Goal: Task Accomplishment & Management: Complete application form

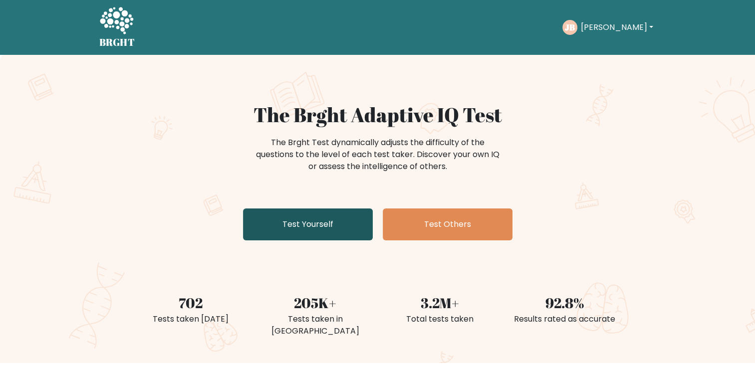
click at [329, 224] on link "Test Yourself" at bounding box center [308, 225] width 130 height 32
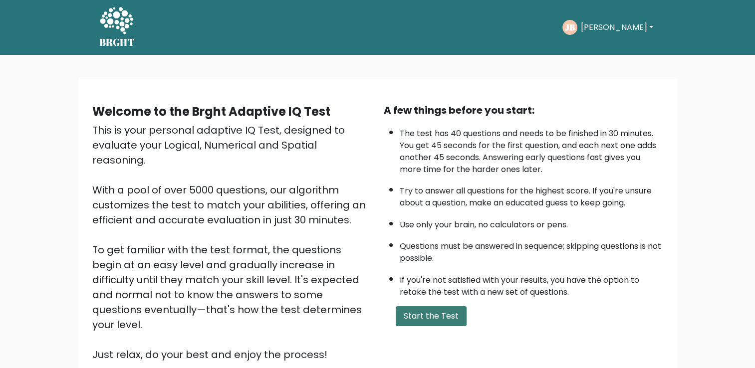
click at [440, 311] on button "Start the Test" at bounding box center [431, 316] width 71 height 20
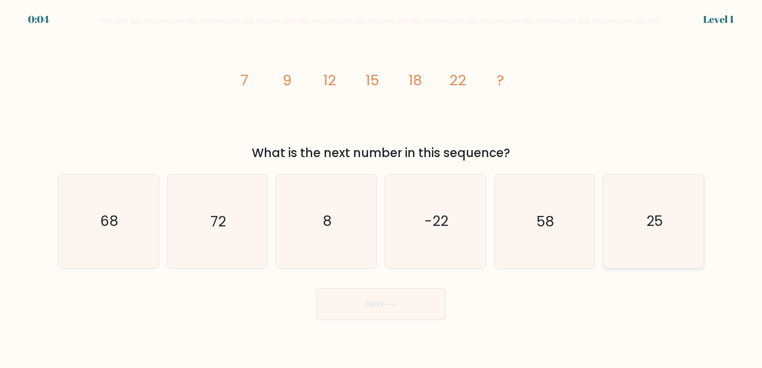
drag, startPoint x: 614, startPoint y: 199, endPoint x: 656, endPoint y: 226, distance: 50.2
click at [614, 200] on icon "25" at bounding box center [653, 221] width 93 height 93
click at [382, 189] on input "f. 25" at bounding box center [381, 186] width 0 height 5
radio input "true"
click at [371, 312] on button "Next" at bounding box center [381, 304] width 130 height 32
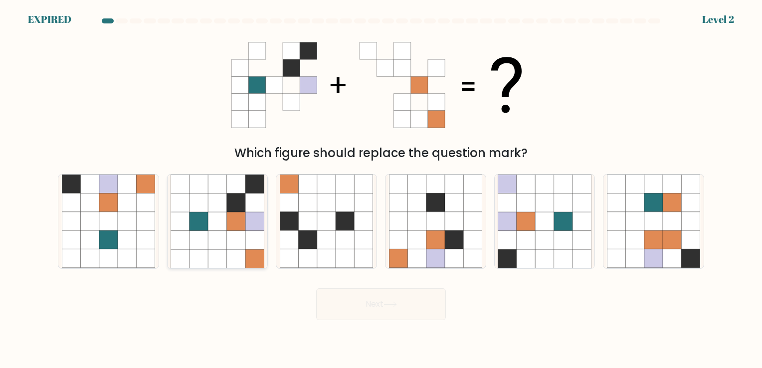
click at [215, 218] on icon at bounding box center [217, 221] width 18 height 18
click at [381, 189] on input "b." at bounding box center [381, 186] width 0 height 5
radio input "true"
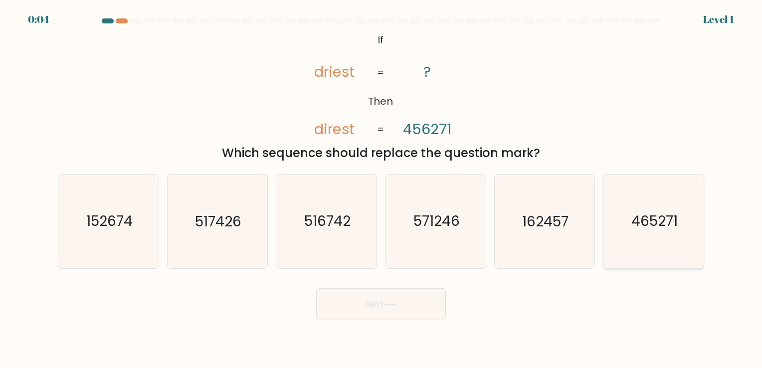
click at [670, 236] on icon "465271" at bounding box center [653, 221] width 93 height 93
click at [382, 189] on input "f. 465271" at bounding box center [381, 186] width 0 height 5
radio input "true"
click at [351, 304] on button "Next" at bounding box center [381, 304] width 130 height 32
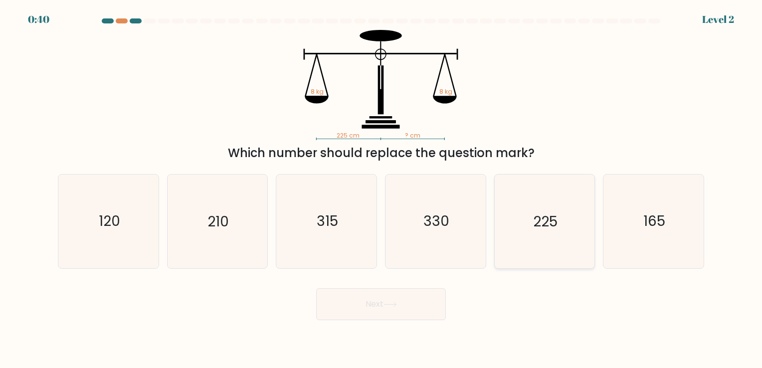
drag, startPoint x: 551, startPoint y: 221, endPoint x: 539, endPoint y: 221, distance: 12.0
click at [549, 221] on text "225" at bounding box center [545, 221] width 24 height 19
click at [382, 189] on input "e. 225" at bounding box center [381, 186] width 0 height 5
radio input "true"
click at [389, 300] on button "Next" at bounding box center [381, 304] width 130 height 32
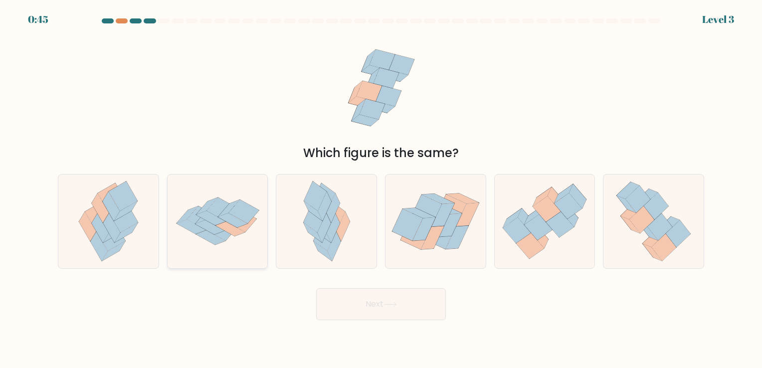
click at [229, 217] on icon at bounding box center [232, 220] width 29 height 14
click at [381, 189] on input "b." at bounding box center [381, 186] width 0 height 5
radio input "true"
click at [399, 298] on button "Next" at bounding box center [381, 304] width 130 height 32
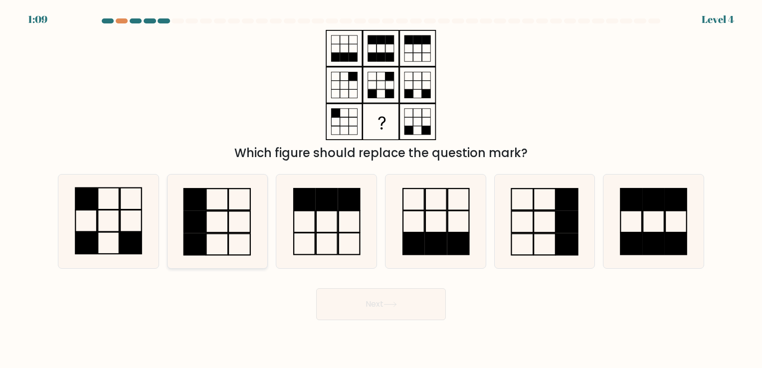
click at [221, 206] on icon at bounding box center [217, 221] width 93 height 93
click at [381, 189] on input "b." at bounding box center [381, 186] width 0 height 5
radio input "true"
click at [441, 212] on icon at bounding box center [435, 221] width 93 height 93
click at [382, 189] on input "d." at bounding box center [381, 186] width 0 height 5
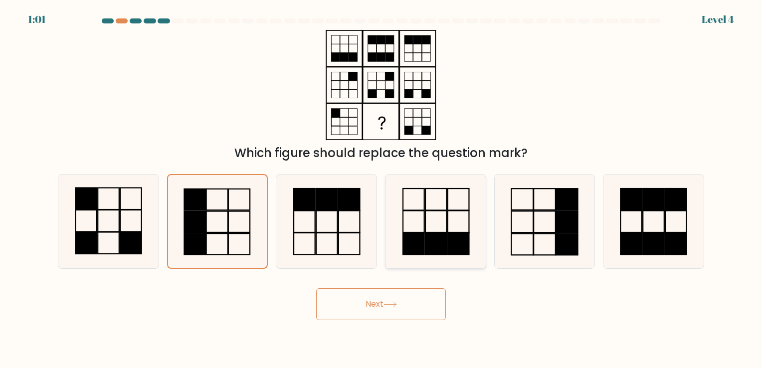
radio input "true"
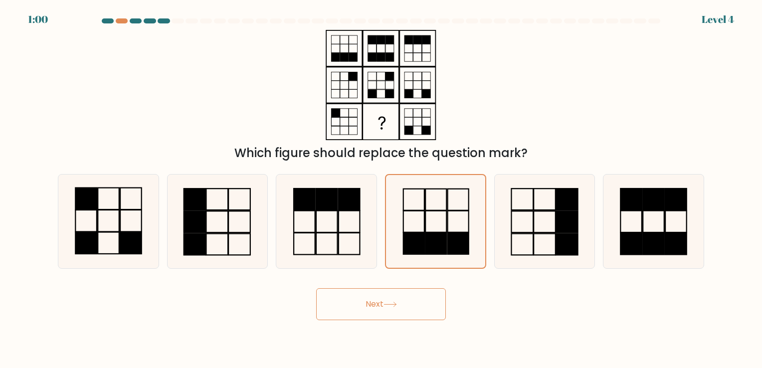
click at [411, 305] on button "Next" at bounding box center [381, 304] width 130 height 32
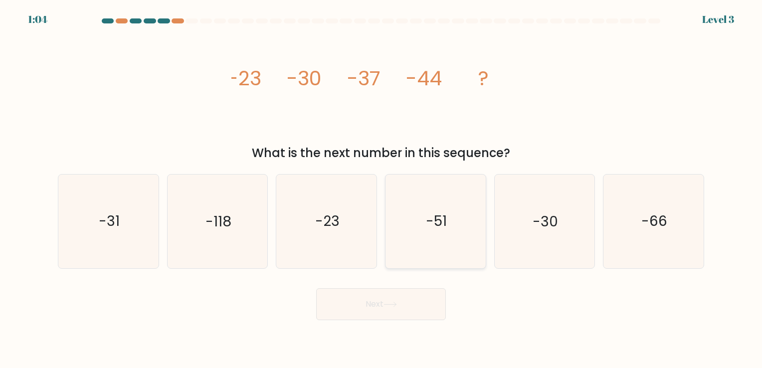
click at [439, 211] on icon "-51" at bounding box center [435, 221] width 93 height 93
click at [382, 189] on input "d. -51" at bounding box center [381, 186] width 0 height 5
radio input "true"
click at [400, 303] on button "Next" at bounding box center [381, 304] width 130 height 32
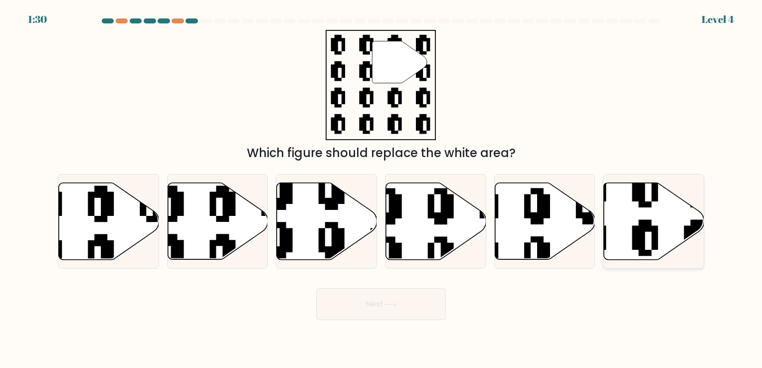
click at [653, 223] on icon at bounding box center [654, 221] width 100 height 77
click at [382, 189] on input "f." at bounding box center [381, 186] width 0 height 5
radio input "true"
click at [360, 299] on button "Next" at bounding box center [381, 304] width 130 height 32
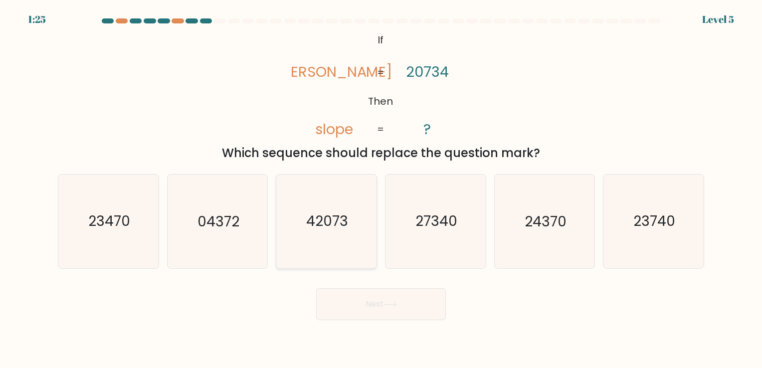
click at [326, 220] on text "42073" at bounding box center [328, 221] width 42 height 19
click at [381, 189] on input "c. 42073" at bounding box center [381, 186] width 0 height 5
radio input "true"
click at [395, 308] on button "Next" at bounding box center [381, 304] width 130 height 32
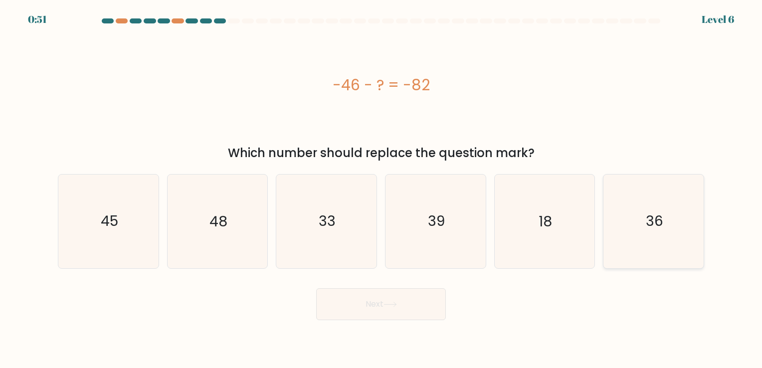
click at [677, 226] on icon "36" at bounding box center [653, 221] width 93 height 93
click at [382, 189] on input "f. 36" at bounding box center [381, 186] width 0 height 5
radio input "true"
drag, startPoint x: 412, startPoint y: 305, endPoint x: 432, endPoint y: 310, distance: 21.5
click at [412, 305] on button "Next" at bounding box center [381, 304] width 130 height 32
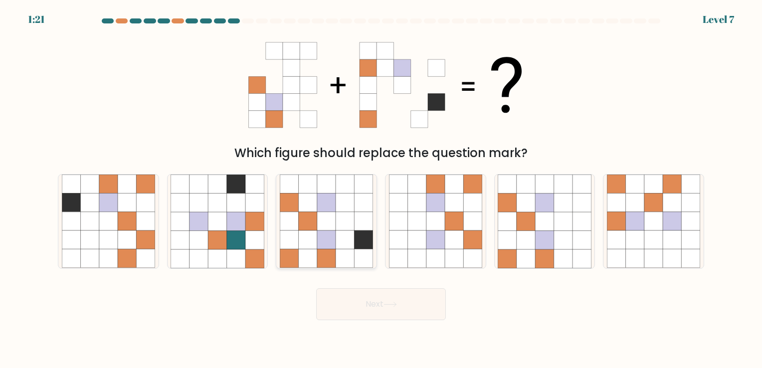
click at [332, 229] on icon at bounding box center [326, 221] width 18 height 18
click at [381, 189] on input "c." at bounding box center [381, 186] width 0 height 5
radio input "true"
click at [386, 300] on button "Next" at bounding box center [381, 304] width 130 height 32
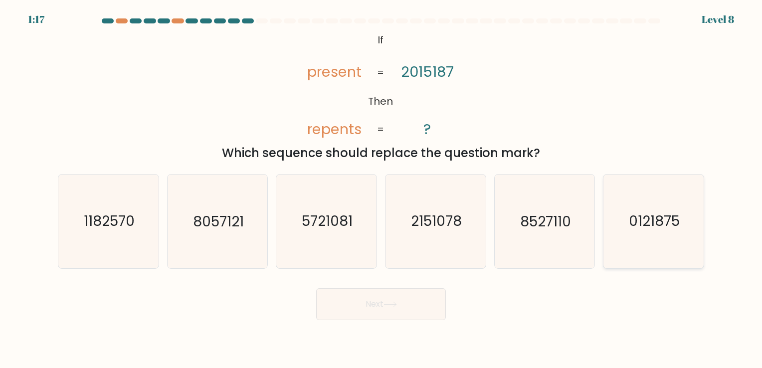
click at [676, 216] on text "0121875" at bounding box center [654, 221] width 51 height 19
click at [382, 189] on input "f. 0121875" at bounding box center [381, 186] width 0 height 5
radio input "true"
click at [355, 306] on button "Next" at bounding box center [381, 304] width 130 height 32
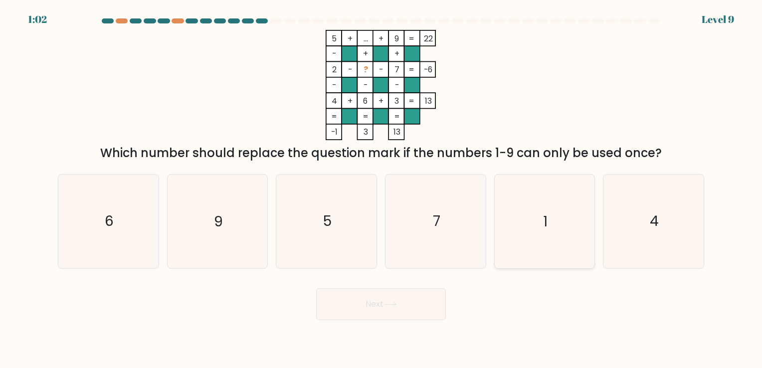
click at [544, 205] on icon "1" at bounding box center [544, 221] width 93 height 93
click at [382, 189] on input "e. 1" at bounding box center [381, 186] width 0 height 5
radio input "true"
click at [388, 299] on button "Next" at bounding box center [381, 304] width 130 height 32
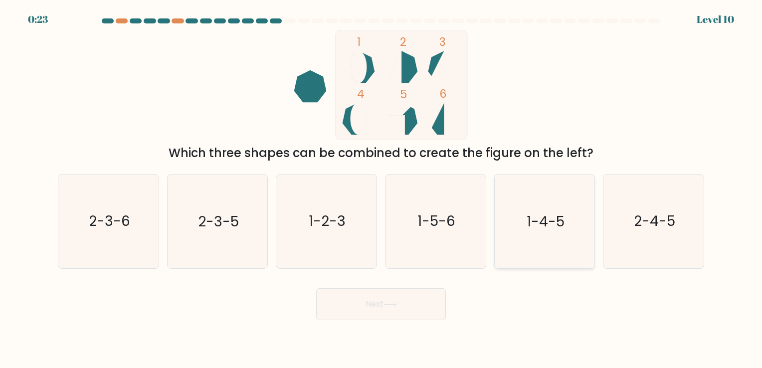
click at [559, 216] on text "1-4-5" at bounding box center [546, 221] width 38 height 19
click at [382, 189] on input "e. 1-4-5" at bounding box center [381, 186] width 0 height 5
radio input "true"
click at [401, 304] on button "Next" at bounding box center [381, 304] width 130 height 32
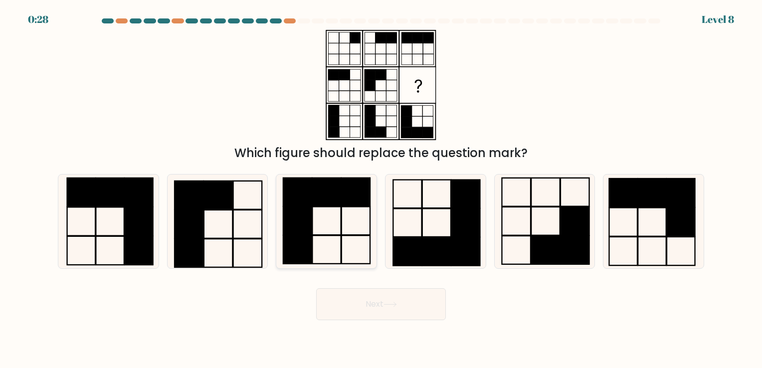
click at [337, 203] on rect at bounding box center [326, 192] width 28 height 28
click at [381, 189] on input "c." at bounding box center [381, 186] width 0 height 5
radio input "true"
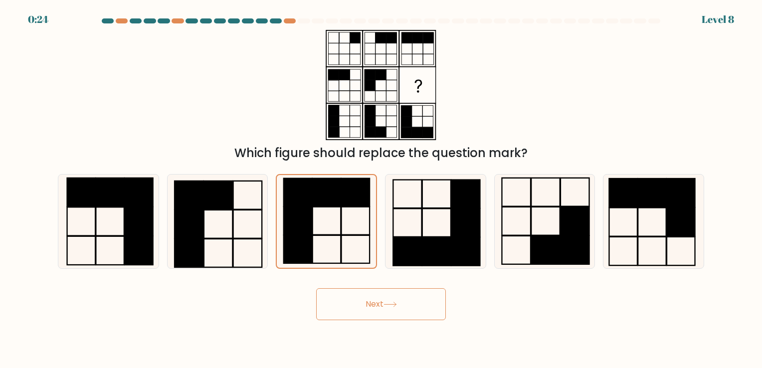
click at [383, 306] on button "Next" at bounding box center [381, 304] width 130 height 32
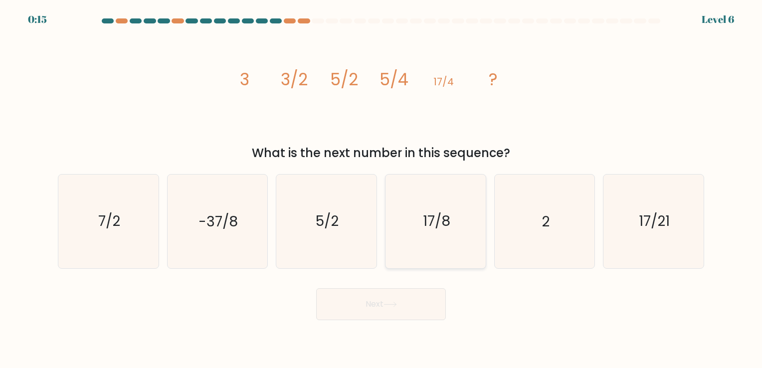
click at [450, 227] on icon "17/8" at bounding box center [435, 221] width 93 height 93
click at [382, 189] on input "d. 17/8" at bounding box center [381, 186] width 0 height 5
radio input "true"
click at [391, 308] on button "Next" at bounding box center [381, 304] width 130 height 32
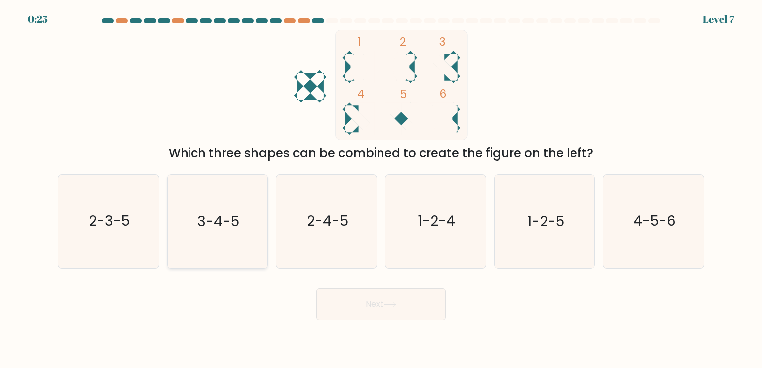
click at [229, 199] on icon "3-4-5" at bounding box center [217, 221] width 93 height 93
click at [381, 189] on input "b. 3-4-5" at bounding box center [381, 186] width 0 height 5
radio input "true"
click at [378, 306] on button "Next" at bounding box center [381, 304] width 130 height 32
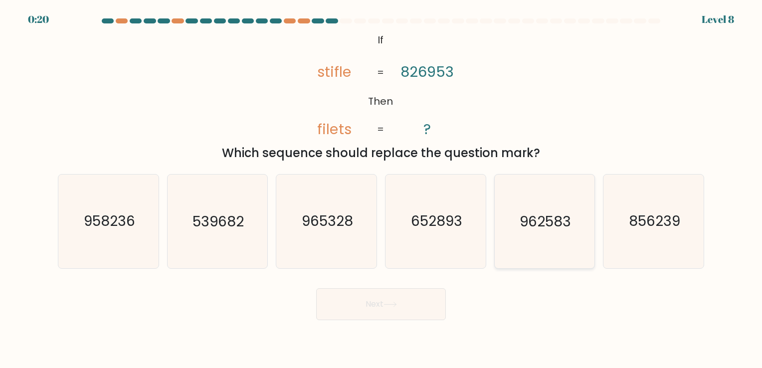
click at [557, 236] on icon "962583" at bounding box center [544, 221] width 93 height 93
click at [382, 189] on input "e. 962583" at bounding box center [381, 186] width 0 height 5
radio input "true"
click at [307, 235] on icon "965328" at bounding box center [326, 221] width 93 height 93
click at [381, 189] on input "c. 965328" at bounding box center [381, 186] width 0 height 5
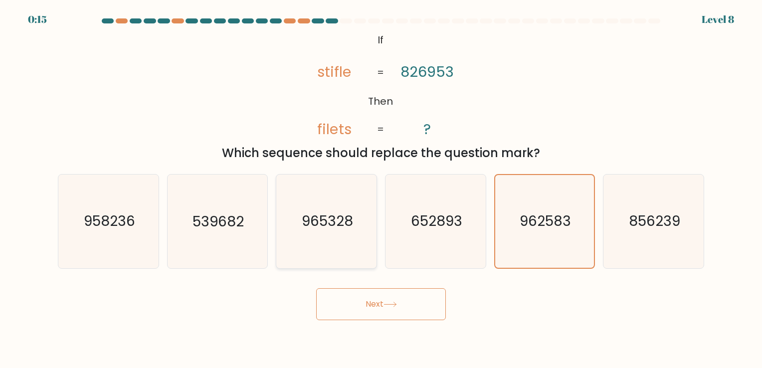
radio input "true"
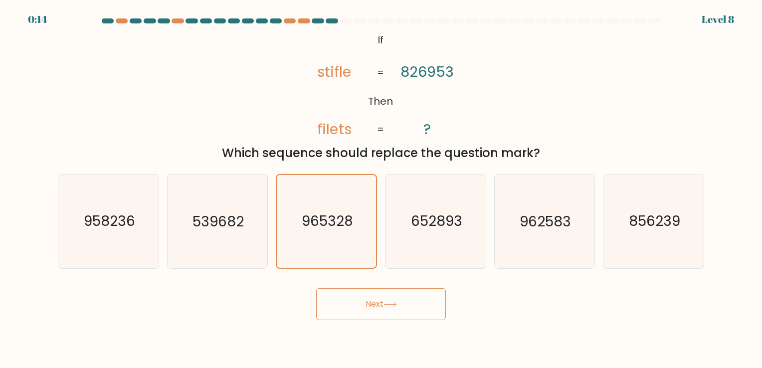
click at [390, 308] on button "Next" at bounding box center [381, 304] width 130 height 32
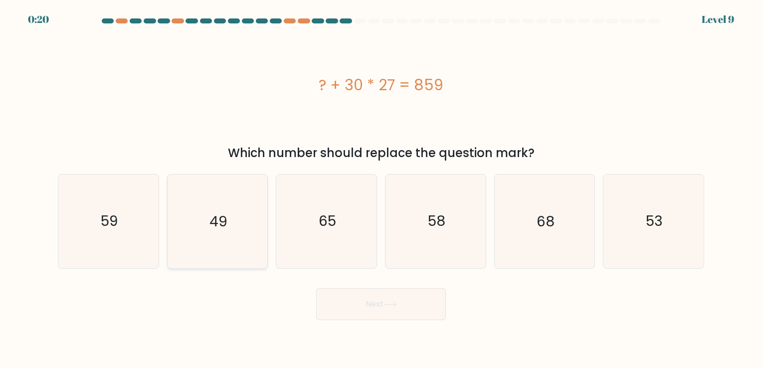
click at [211, 216] on text "49" at bounding box center [218, 221] width 17 height 19
click at [381, 189] on input "b. 49" at bounding box center [381, 186] width 0 height 5
radio input "true"
click at [392, 310] on button "Next" at bounding box center [381, 304] width 130 height 32
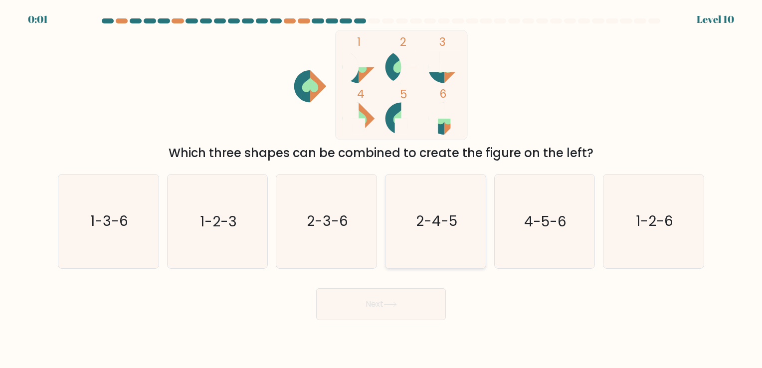
click at [416, 220] on text "2-4-5" at bounding box center [436, 221] width 41 height 19
click at [382, 189] on input "d. 2-4-5" at bounding box center [381, 186] width 0 height 5
radio input "true"
click at [386, 295] on button "Next" at bounding box center [381, 304] width 130 height 32
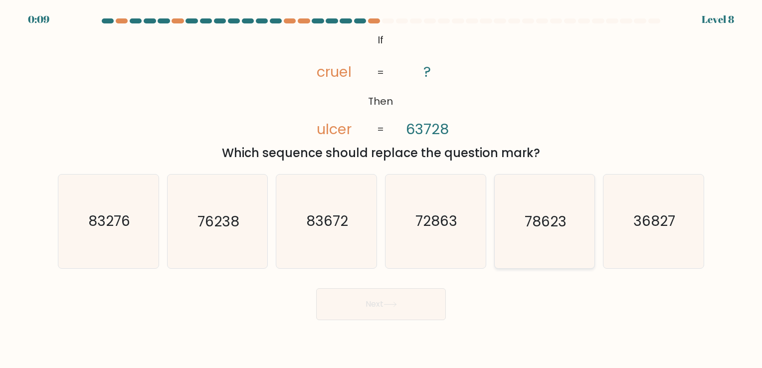
click at [544, 223] on text "78623" at bounding box center [546, 221] width 42 height 19
click at [382, 189] on input "e. 78623" at bounding box center [381, 186] width 0 height 5
radio input "true"
click at [384, 305] on button "Next" at bounding box center [381, 304] width 130 height 32
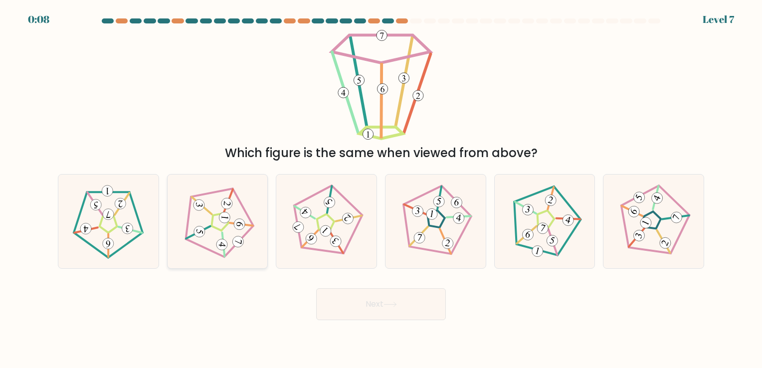
click at [223, 220] on 552 at bounding box center [224, 218] width 12 height 12
click at [381, 189] on input "b." at bounding box center [381, 186] width 0 height 5
radio input "true"
click at [381, 307] on button "Next" at bounding box center [381, 304] width 130 height 32
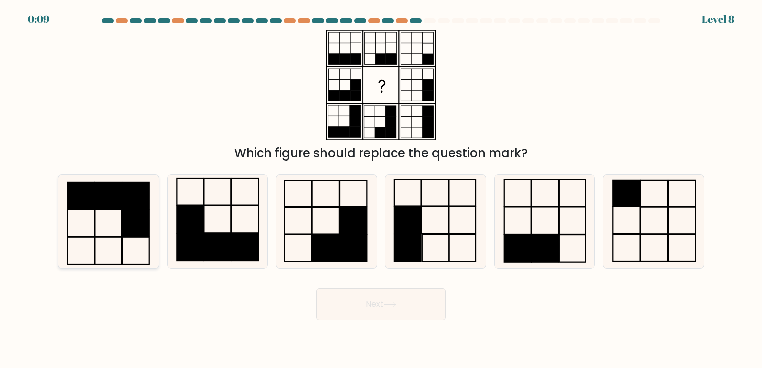
click at [106, 216] on icon at bounding box center [108, 221] width 93 height 93
click at [381, 189] on input "a." at bounding box center [381, 186] width 0 height 5
radio input "true"
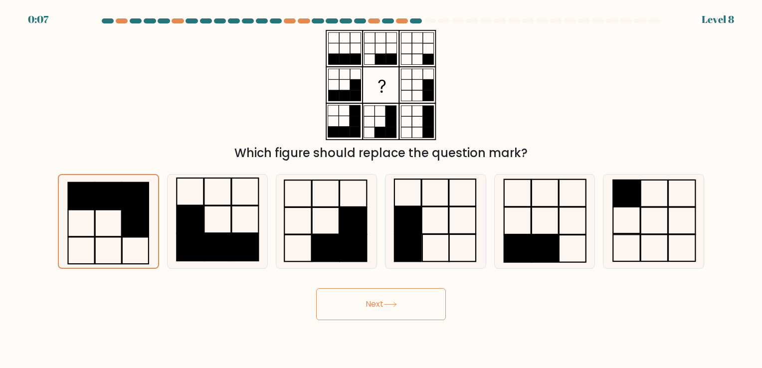
click at [361, 310] on button "Next" at bounding box center [381, 304] width 130 height 32
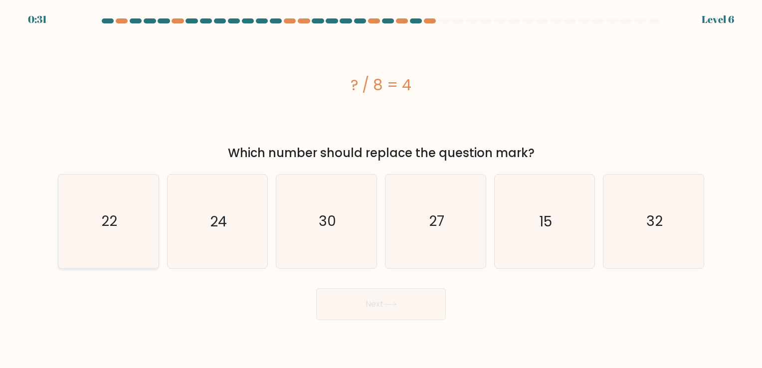
click at [82, 224] on icon "22" at bounding box center [108, 221] width 93 height 93
click at [381, 189] on input "a. 22" at bounding box center [381, 186] width 0 height 5
radio input "true"
click at [694, 239] on icon "32" at bounding box center [653, 221] width 93 height 93
click at [382, 189] on input "f. 32" at bounding box center [381, 186] width 0 height 5
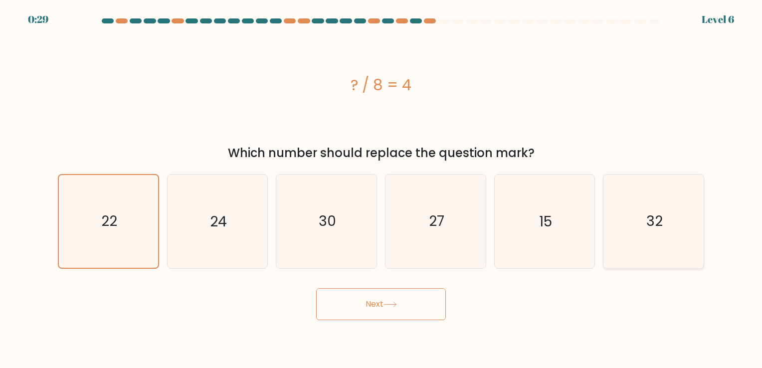
radio input "true"
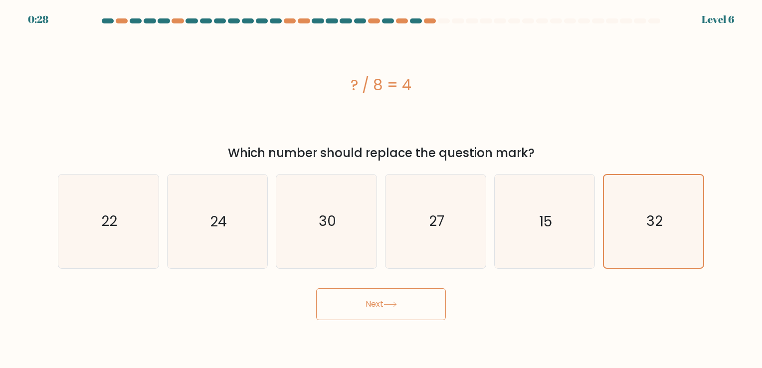
click at [372, 302] on button "Next" at bounding box center [381, 304] width 130 height 32
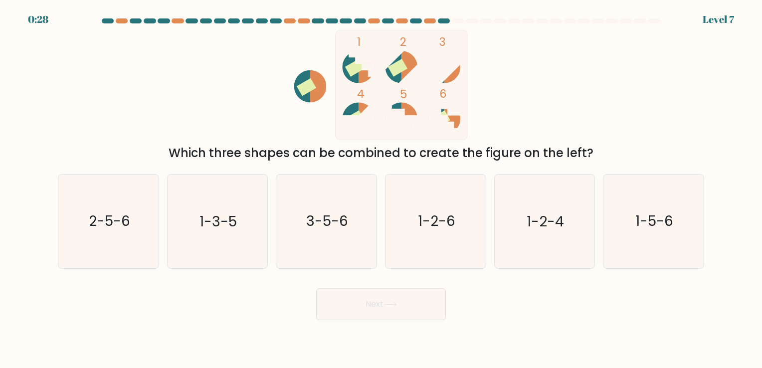
click at [367, 308] on button "Next" at bounding box center [381, 304] width 130 height 32
click at [612, 52] on div "1 2 3 4 5 6 Which three shapes can be combined to create the figure on the left?" at bounding box center [381, 96] width 658 height 132
click at [683, 215] on icon "1-5-6" at bounding box center [653, 221] width 93 height 93
click at [382, 189] on input "f. 1-5-6" at bounding box center [381, 186] width 0 height 5
radio input "true"
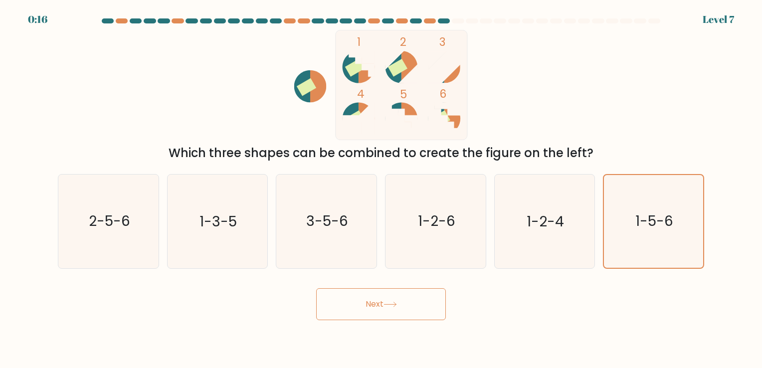
click at [402, 294] on button "Next" at bounding box center [381, 304] width 130 height 32
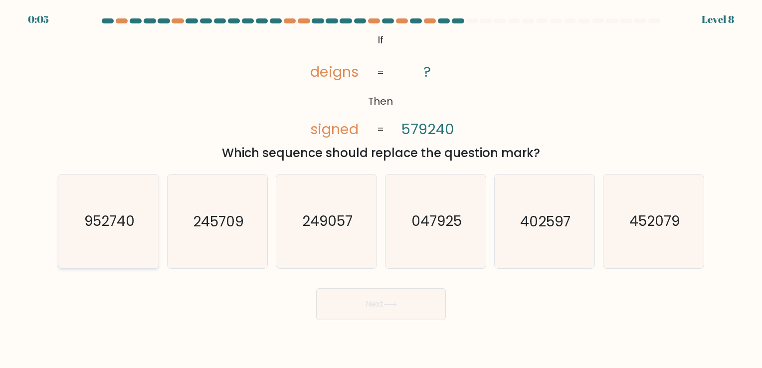
click at [118, 220] on text "952740" at bounding box center [109, 221] width 50 height 19
click at [381, 189] on input "a. 952740" at bounding box center [381, 186] width 0 height 5
radio input "true"
click at [358, 308] on button "Next" at bounding box center [381, 304] width 130 height 32
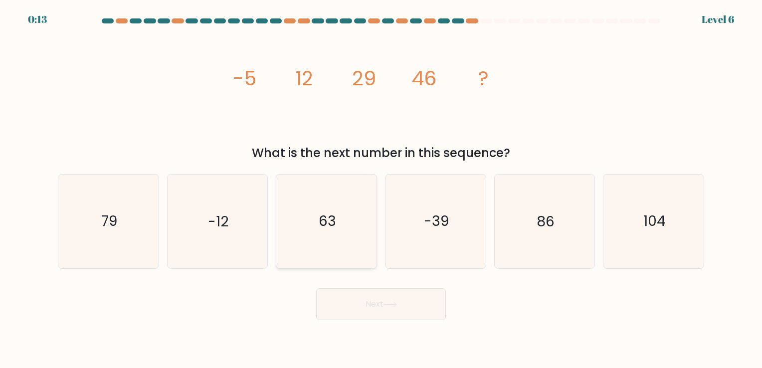
click at [293, 212] on icon "63" at bounding box center [326, 221] width 93 height 93
click at [381, 189] on input "c. 63" at bounding box center [381, 186] width 0 height 5
radio input "true"
click at [386, 301] on button "Next" at bounding box center [381, 304] width 130 height 32
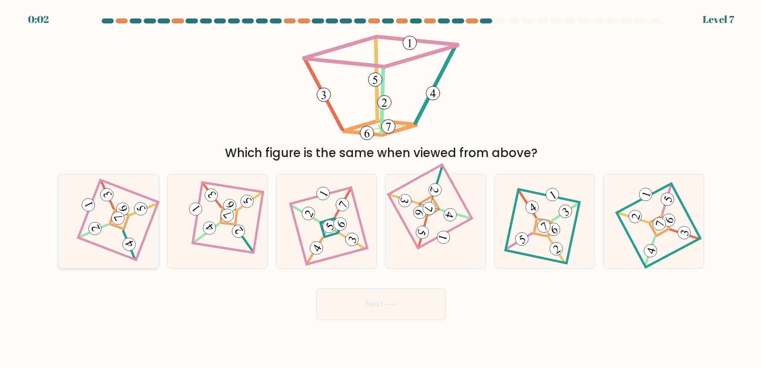
click at [115, 216] on 906 at bounding box center [117, 218] width 17 height 17
click at [381, 189] on input "a." at bounding box center [381, 186] width 0 height 5
radio input "true"
click at [343, 298] on button "Next" at bounding box center [381, 304] width 130 height 32
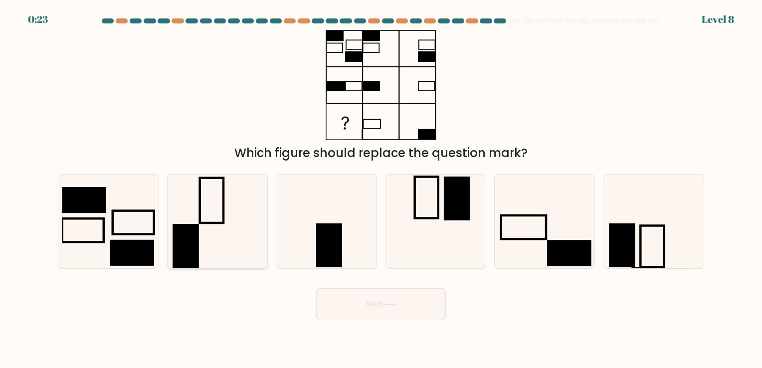
click at [222, 218] on icon at bounding box center [217, 221] width 93 height 93
click at [381, 189] on input "b." at bounding box center [381, 186] width 0 height 5
radio input "true"
click at [222, 222] on rect at bounding box center [211, 201] width 23 height 44
click at [381, 189] on input "b." at bounding box center [381, 186] width 0 height 5
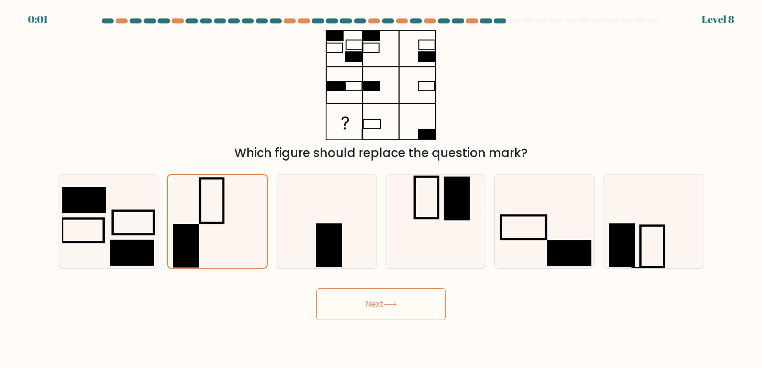
click at [391, 306] on icon at bounding box center [390, 304] width 13 height 5
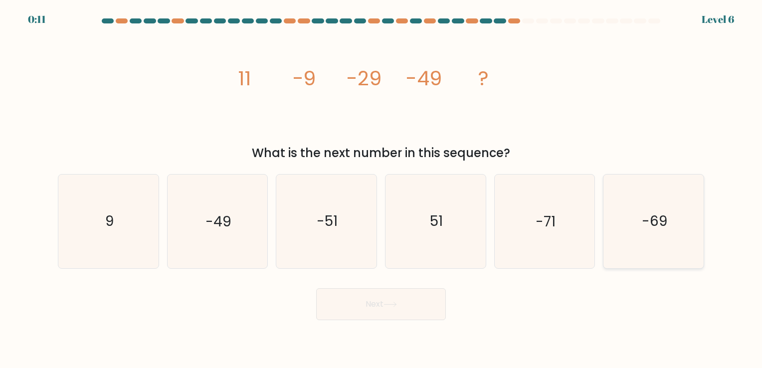
click at [629, 219] on icon "-69" at bounding box center [653, 221] width 93 height 93
click at [382, 189] on input "f. -69" at bounding box center [381, 186] width 0 height 5
radio input "true"
click at [387, 304] on icon at bounding box center [390, 304] width 12 height 4
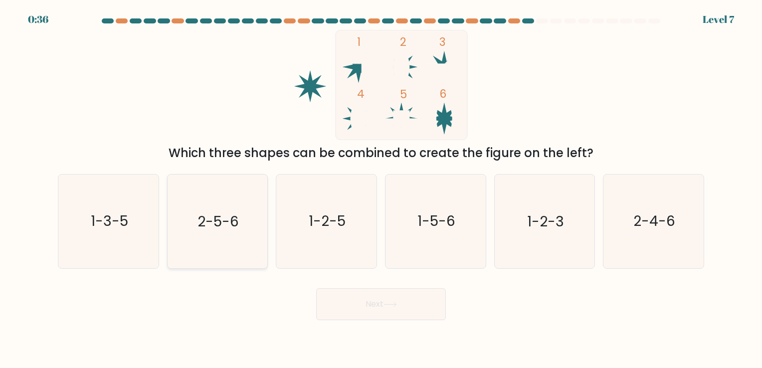
click at [228, 225] on text "2-5-6" at bounding box center [218, 221] width 41 height 19
click at [381, 189] on input "b. 2-5-6" at bounding box center [381, 186] width 0 height 5
radio input "true"
drag, startPoint x: 350, startPoint y: 296, endPoint x: 355, endPoint y: 297, distance: 5.0
click at [353, 297] on button "Next" at bounding box center [381, 304] width 130 height 32
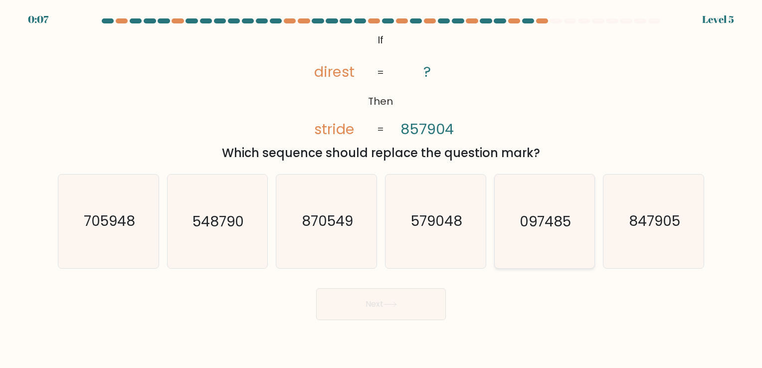
click at [542, 224] on text "097485" at bounding box center [545, 221] width 51 height 19
click at [382, 189] on input "e. 097485" at bounding box center [381, 186] width 0 height 5
radio input "true"
click at [389, 311] on button "Next" at bounding box center [381, 304] width 130 height 32
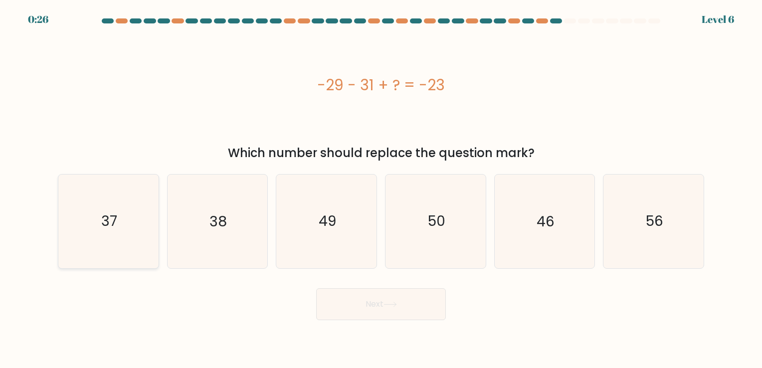
click at [121, 223] on icon "37" at bounding box center [108, 221] width 93 height 93
click at [381, 189] on input "a. 37" at bounding box center [381, 186] width 0 height 5
radio input "true"
click at [384, 304] on button "Next" at bounding box center [381, 304] width 130 height 32
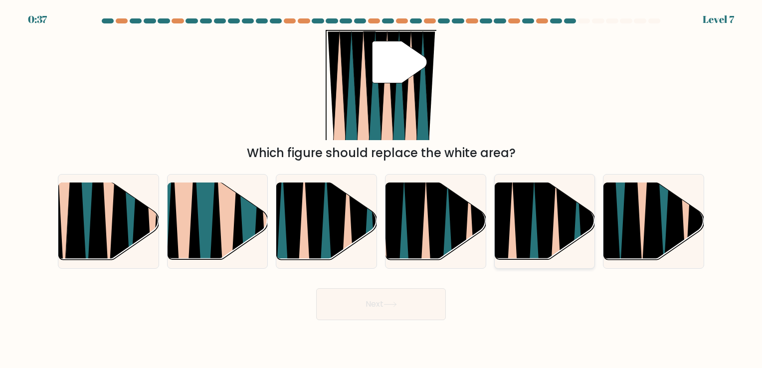
click at [533, 235] on icon at bounding box center [534, 264] width 22 height 200
click at [382, 189] on input "e." at bounding box center [381, 186] width 0 height 5
radio input "true"
click at [378, 304] on button "Next" at bounding box center [381, 304] width 130 height 32
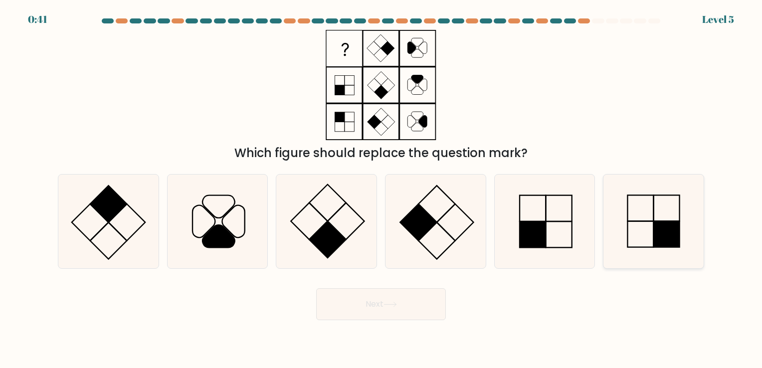
click at [689, 223] on icon at bounding box center [653, 221] width 93 height 93
click at [382, 189] on input "f." at bounding box center [381, 186] width 0 height 5
radio input "true"
click at [408, 303] on button "Next" at bounding box center [381, 304] width 130 height 32
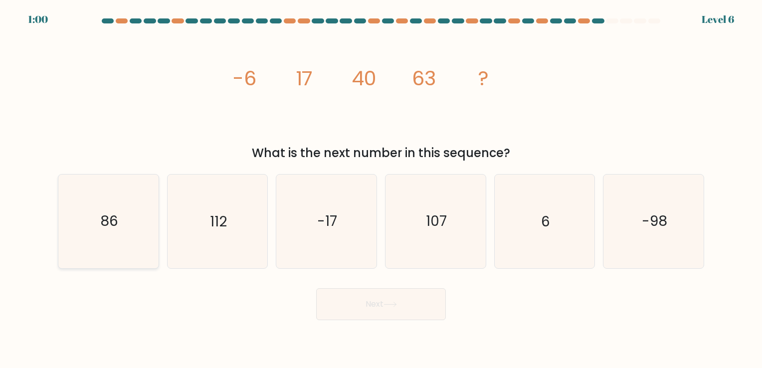
click at [102, 228] on text "86" at bounding box center [109, 221] width 18 height 19
click at [381, 189] on input "a. 86" at bounding box center [381, 186] width 0 height 5
radio input "true"
click at [400, 311] on button "Next" at bounding box center [381, 304] width 130 height 32
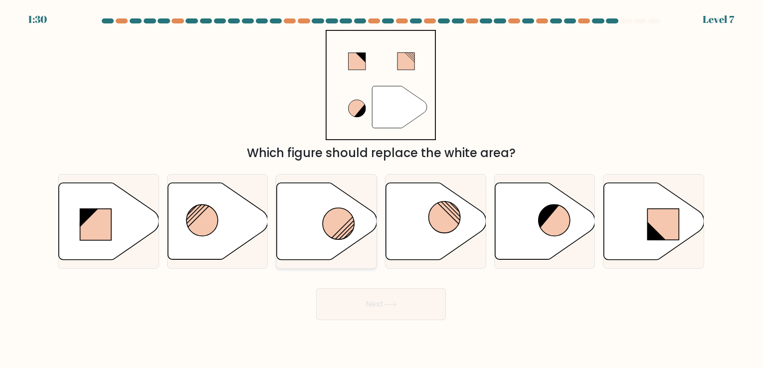
click at [318, 227] on icon at bounding box center [327, 221] width 100 height 77
click at [381, 189] on input "c." at bounding box center [381, 186] width 0 height 5
radio input "true"
drag, startPoint x: 387, startPoint y: 301, endPoint x: 401, endPoint y: 300, distance: 14.0
click at [389, 301] on button "Next" at bounding box center [381, 304] width 130 height 32
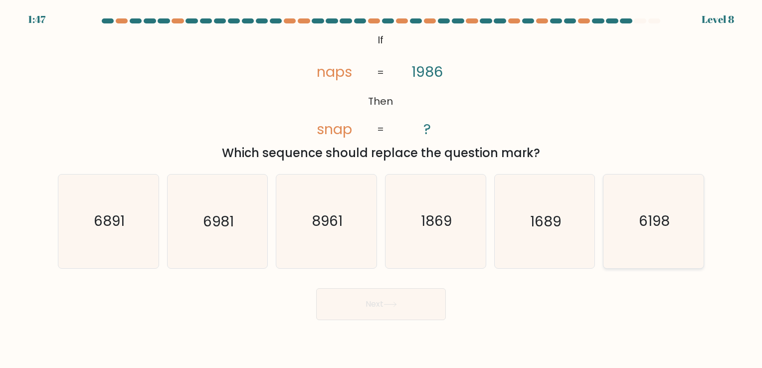
click at [676, 222] on icon "6198" at bounding box center [653, 221] width 93 height 93
click at [382, 189] on input "f. 6198" at bounding box center [381, 186] width 0 height 5
radio input "true"
click at [359, 303] on button "Next" at bounding box center [381, 304] width 130 height 32
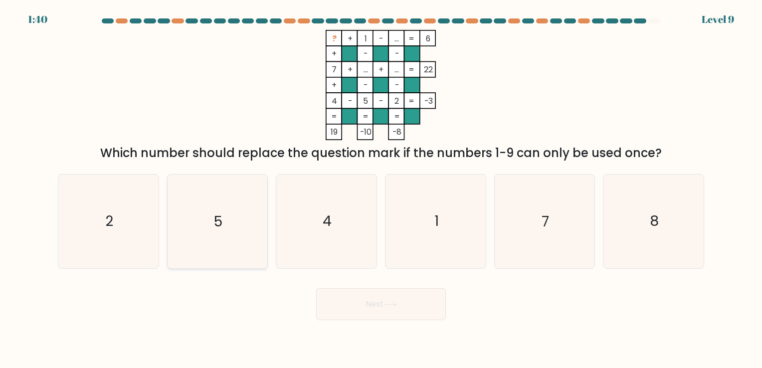
click at [211, 229] on icon "5" at bounding box center [217, 221] width 93 height 93
click at [381, 189] on input "b. 5" at bounding box center [381, 186] width 0 height 5
radio input "true"
click at [386, 306] on icon at bounding box center [390, 304] width 13 height 5
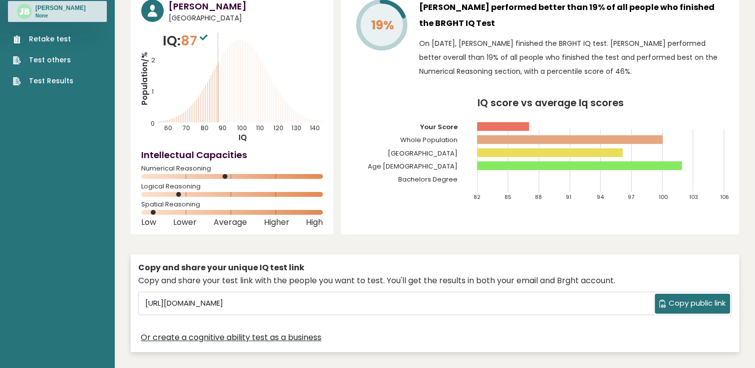
scroll to position [150, 0]
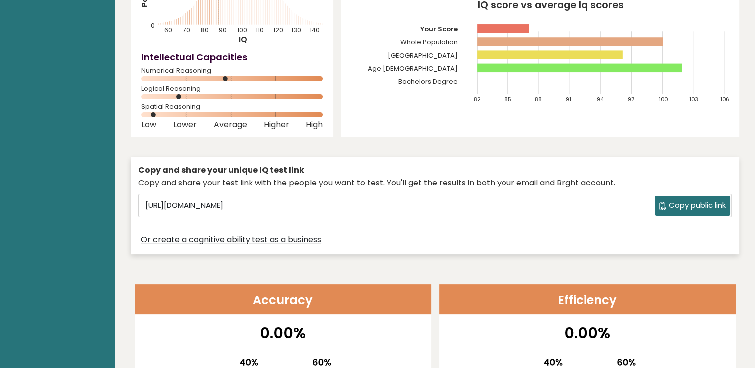
click at [683, 198] on button "Copy public link" at bounding box center [691, 206] width 75 height 20
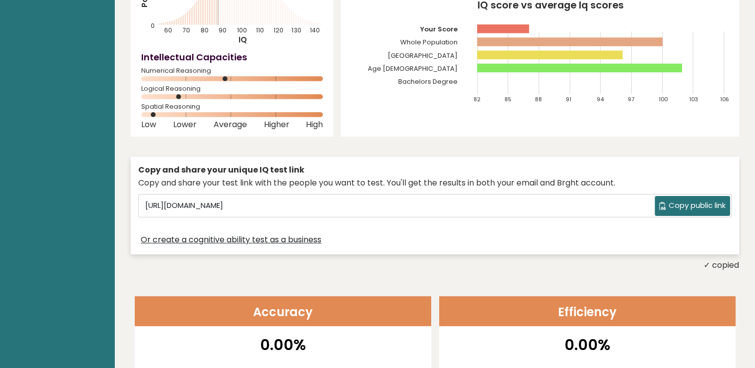
click at [686, 205] on span "Copy public link" at bounding box center [696, 205] width 57 height 11
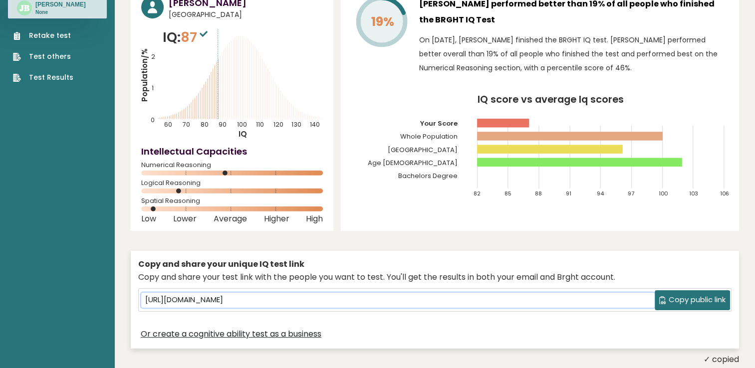
scroll to position [0, 0]
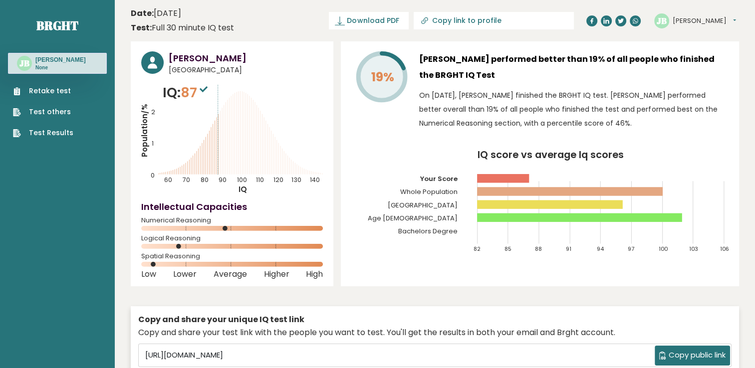
click at [71, 67] on p "None" at bounding box center [60, 67] width 50 height 7
